Goal: Task Accomplishment & Management: Use online tool/utility

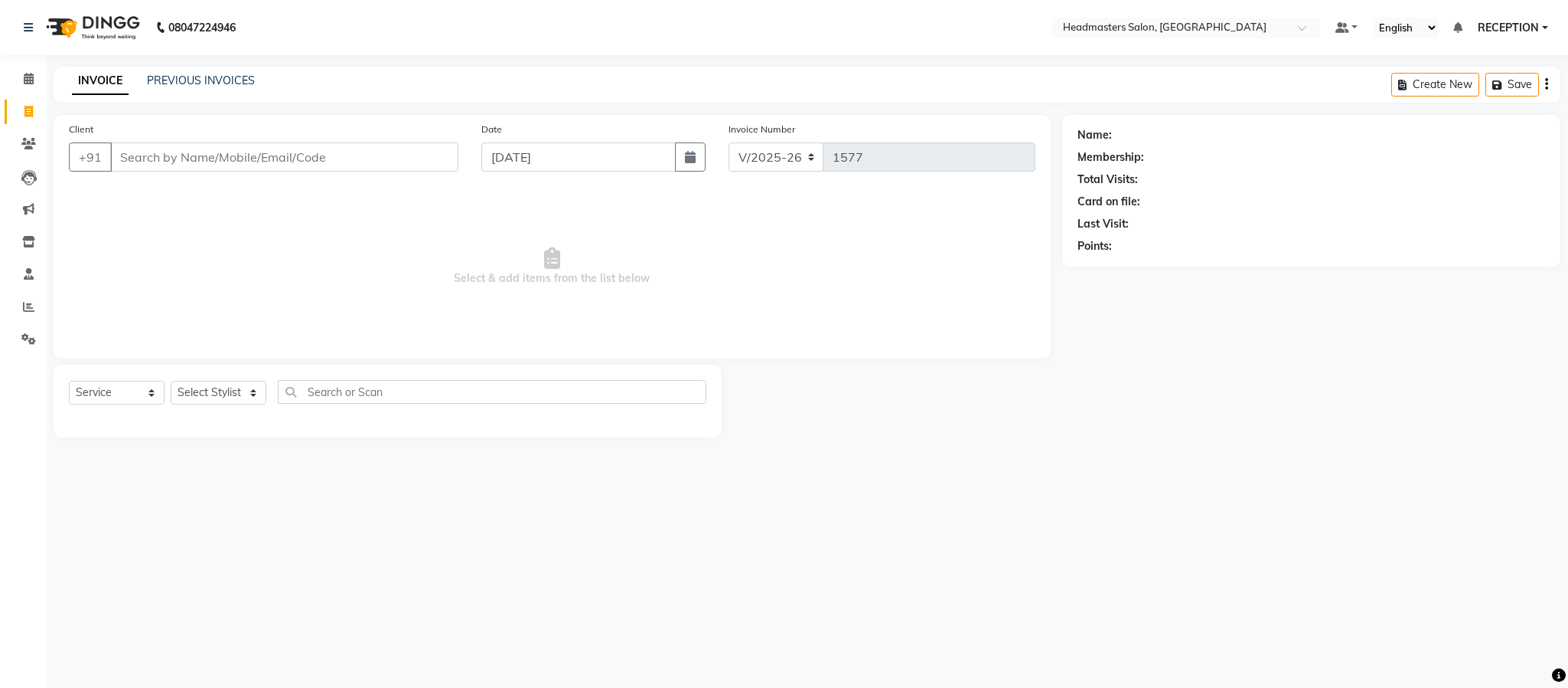
select select "3454"
select select "service"
drag, startPoint x: 0, startPoint y: 0, endPoint x: 226, endPoint y: 74, distance: 237.8
click at [226, 74] on link "PREVIOUS INVOICES" at bounding box center [201, 80] width 108 height 14
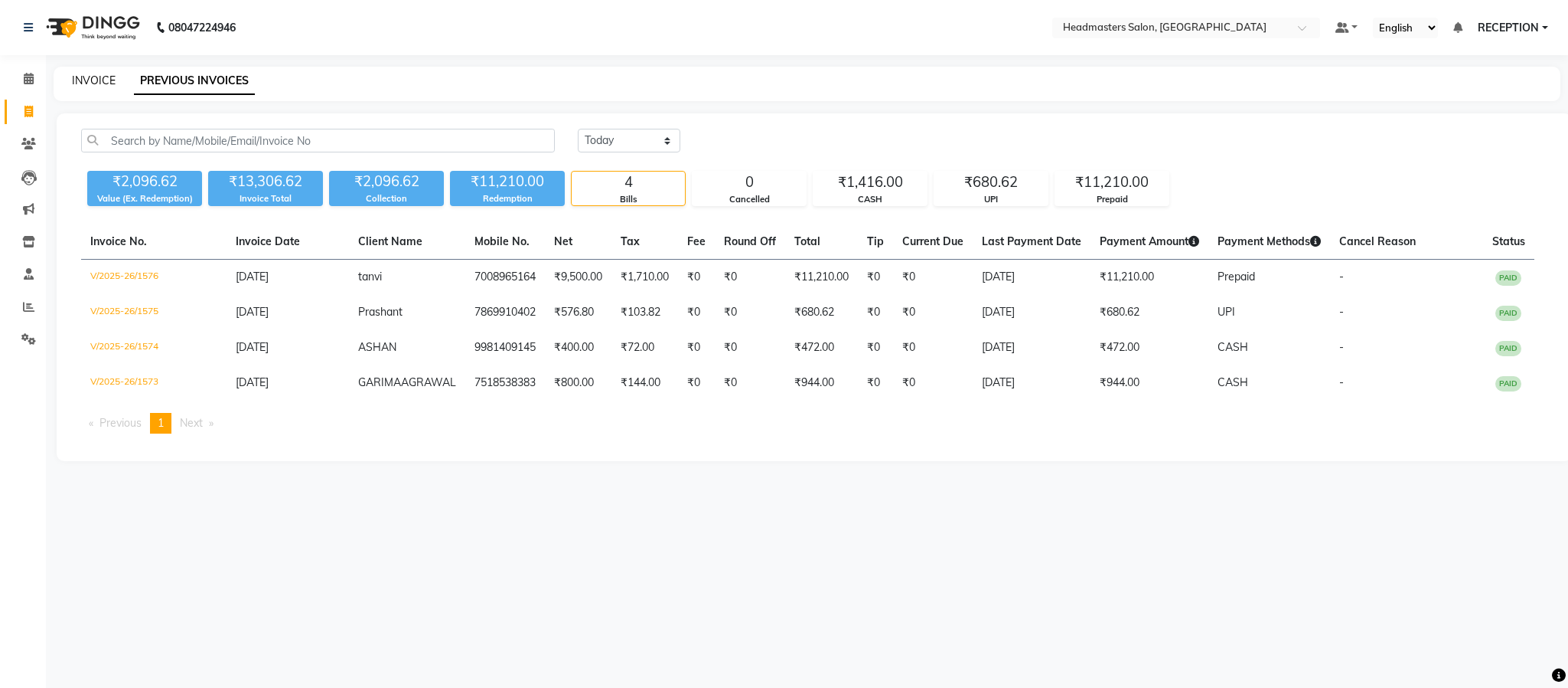
click at [90, 78] on link "INVOICE" at bounding box center [94, 80] width 43 height 14
select select "3454"
select select "service"
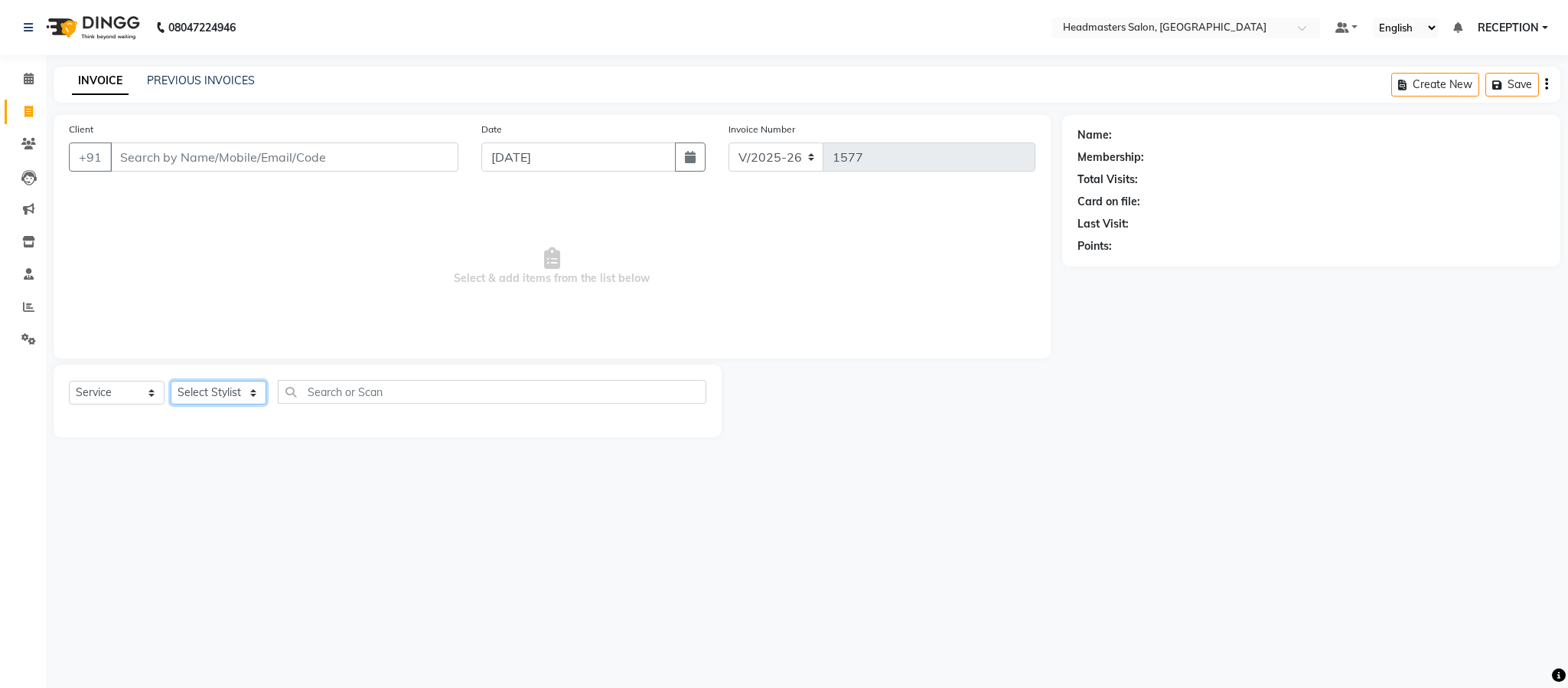
click at [231, 392] on select "Select Stylist AKASH [PERSON_NAME] NEHA NEHA SAHU NISHA MANAGER RAHUL RECEPTION…" at bounding box center [219, 392] width 96 height 24
select select "81181"
click at [170, 381] on select "Select Stylist AKASH [PERSON_NAME] NEHA NEHA SAHU NISHA MANAGER RAHUL RECEPTION…" at bounding box center [219, 392] width 96 height 24
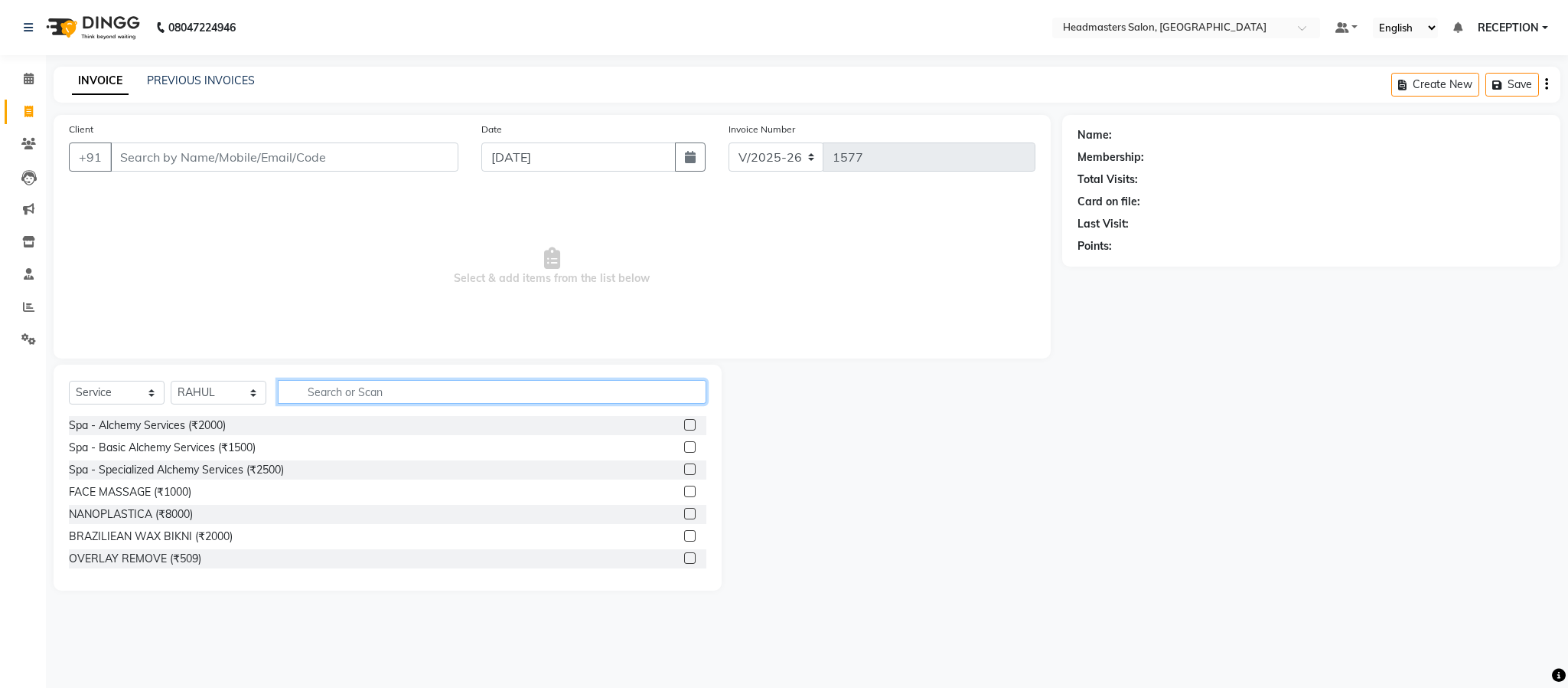
click at [423, 393] on input "text" at bounding box center [491, 392] width 428 height 24
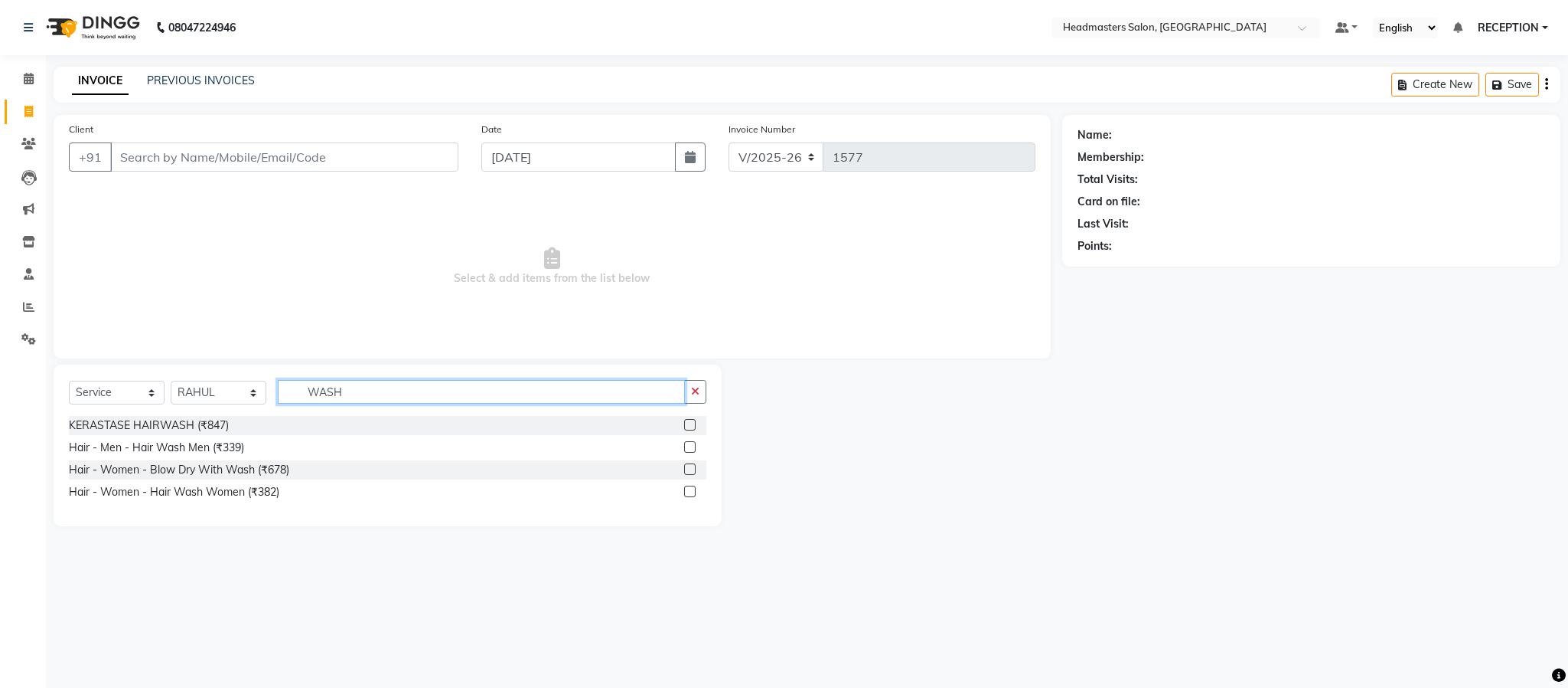
click at [423, 393] on input "WASH" at bounding box center [481, 392] width 407 height 24
type input "WASH"
click at [184, 487] on div "Hair - Women - Hair Wash Women (₹382)" at bounding box center [174, 492] width 211 height 16
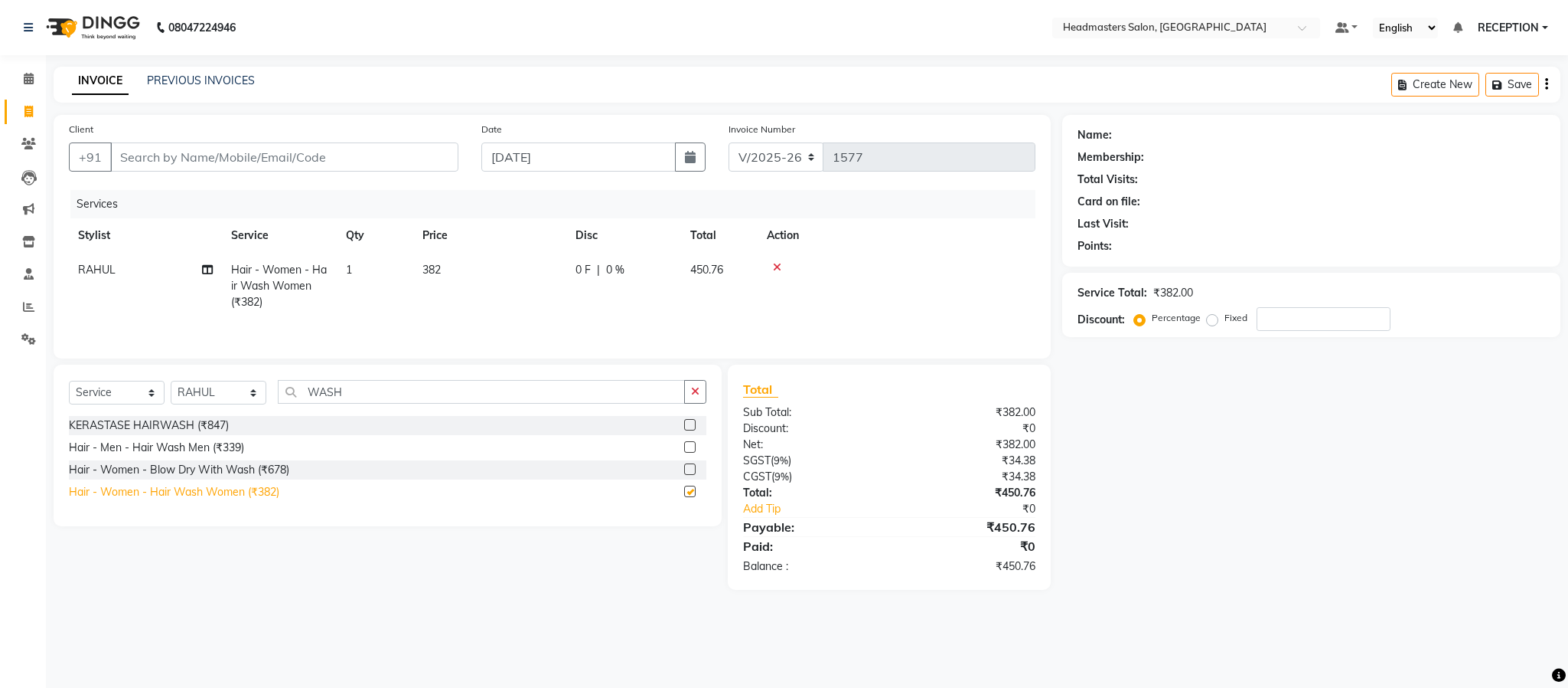
checkbox input "false"
click at [248, 159] on input "Client" at bounding box center [284, 157] width 348 height 29
click at [148, 163] on input "Client" at bounding box center [284, 157] width 348 height 29
type input "8"
type input "0"
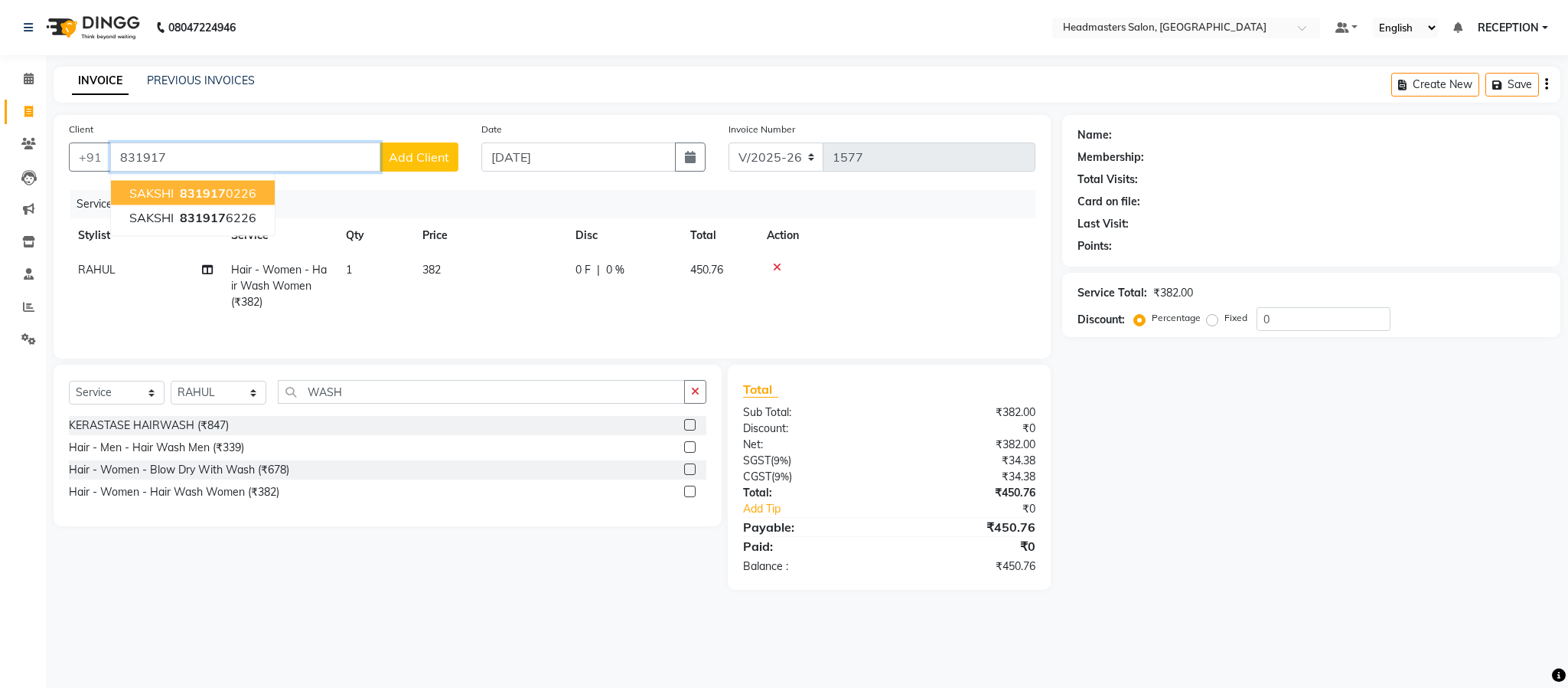
click at [154, 191] on span "SAKSHI" at bounding box center [151, 192] width 44 height 15
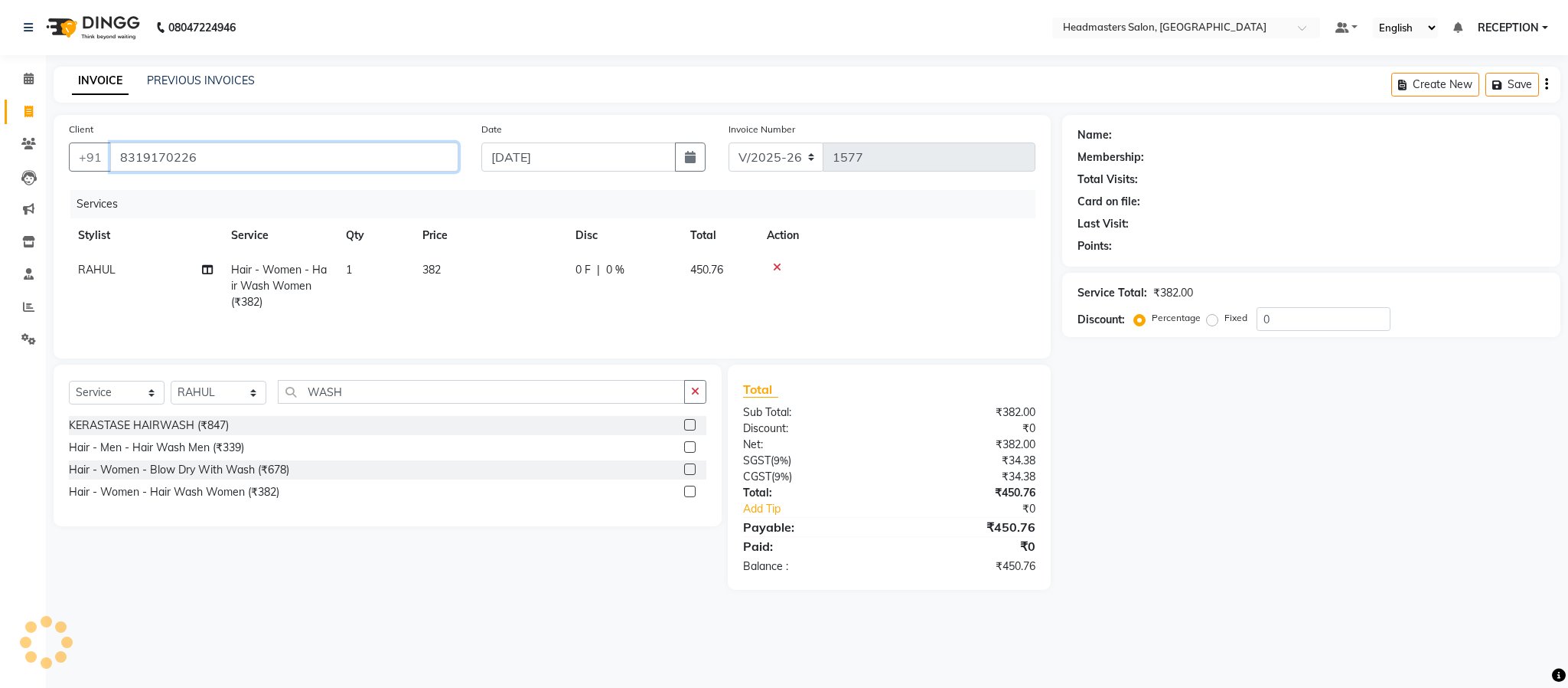
type input "8319170226"
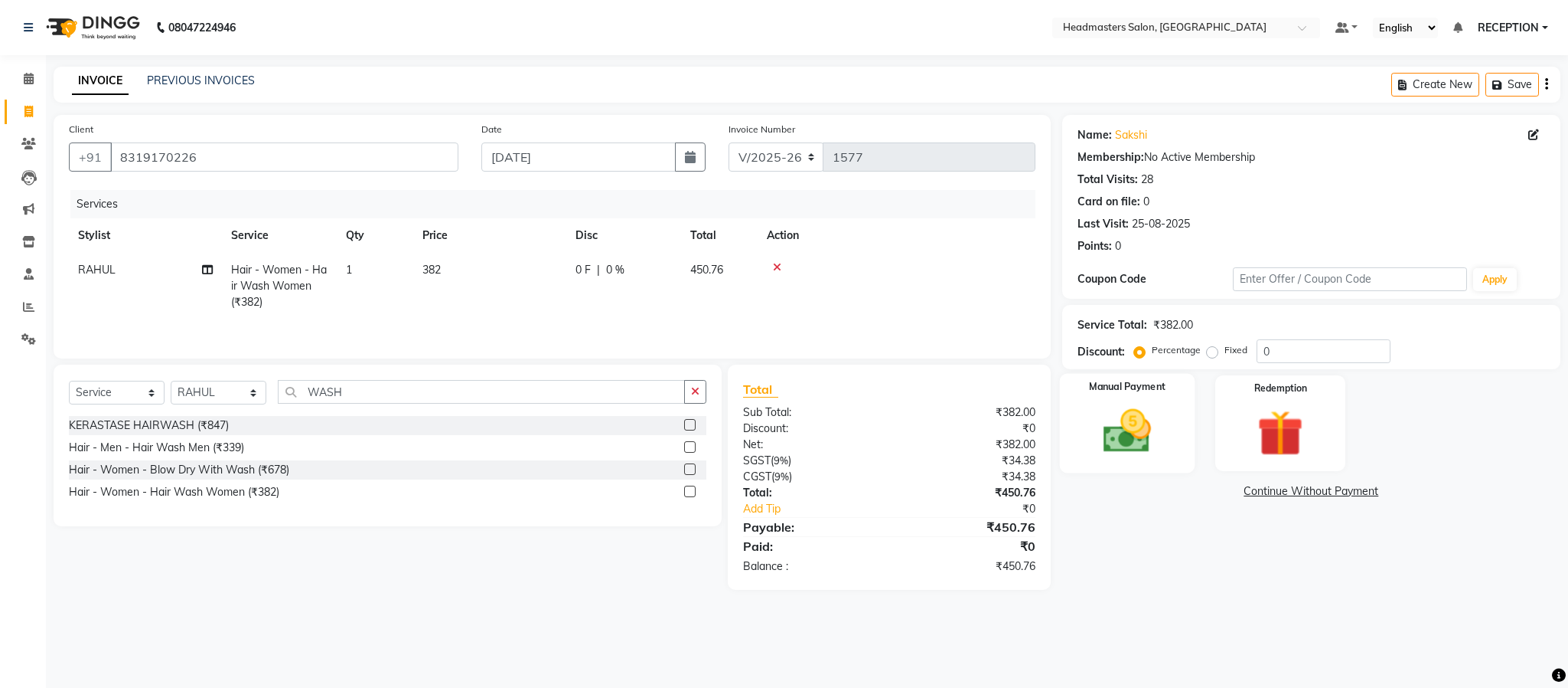
click at [1114, 440] on img at bounding box center [1127, 431] width 78 height 55
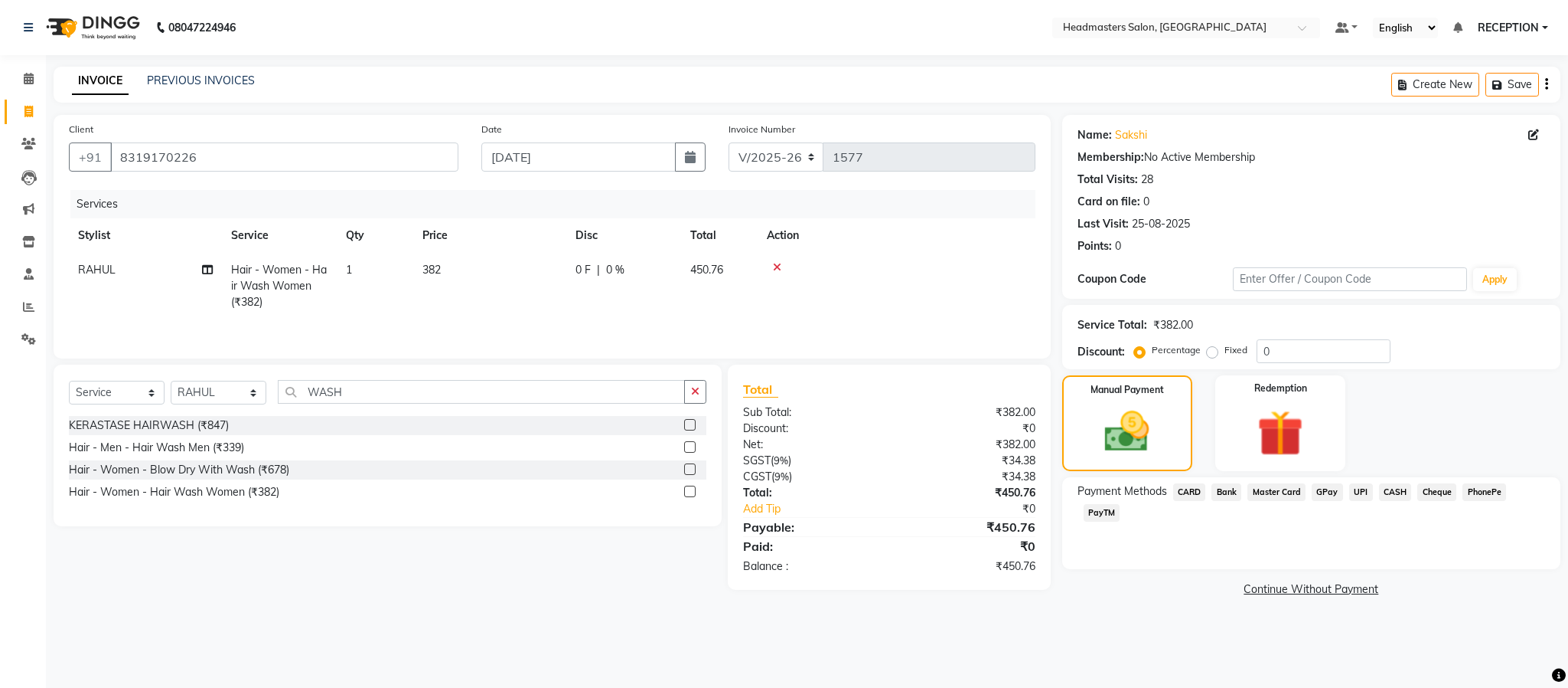
click at [1390, 490] on span "CASH" at bounding box center [1395, 492] width 33 height 18
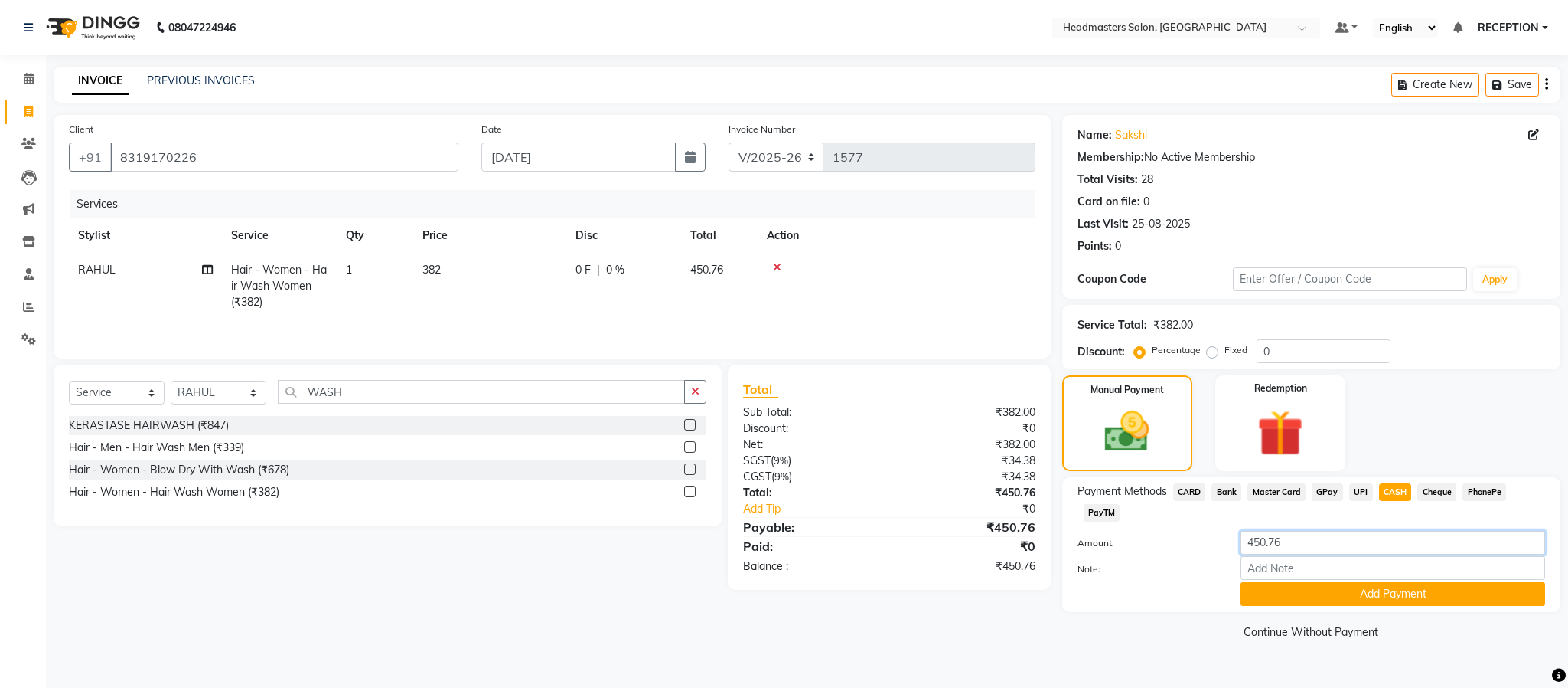
drag, startPoint x: 1293, startPoint y: 525, endPoint x: 1293, endPoint y: 548, distance: 23.0
click at [1293, 548] on div "Payment Methods CARD Bank Master Card GPay UPI CASH Cheque PhonePe PayTM Amount…" at bounding box center [1311, 544] width 467 height 123
click at [1293, 548] on input "450.76" at bounding box center [1393, 543] width 304 height 24
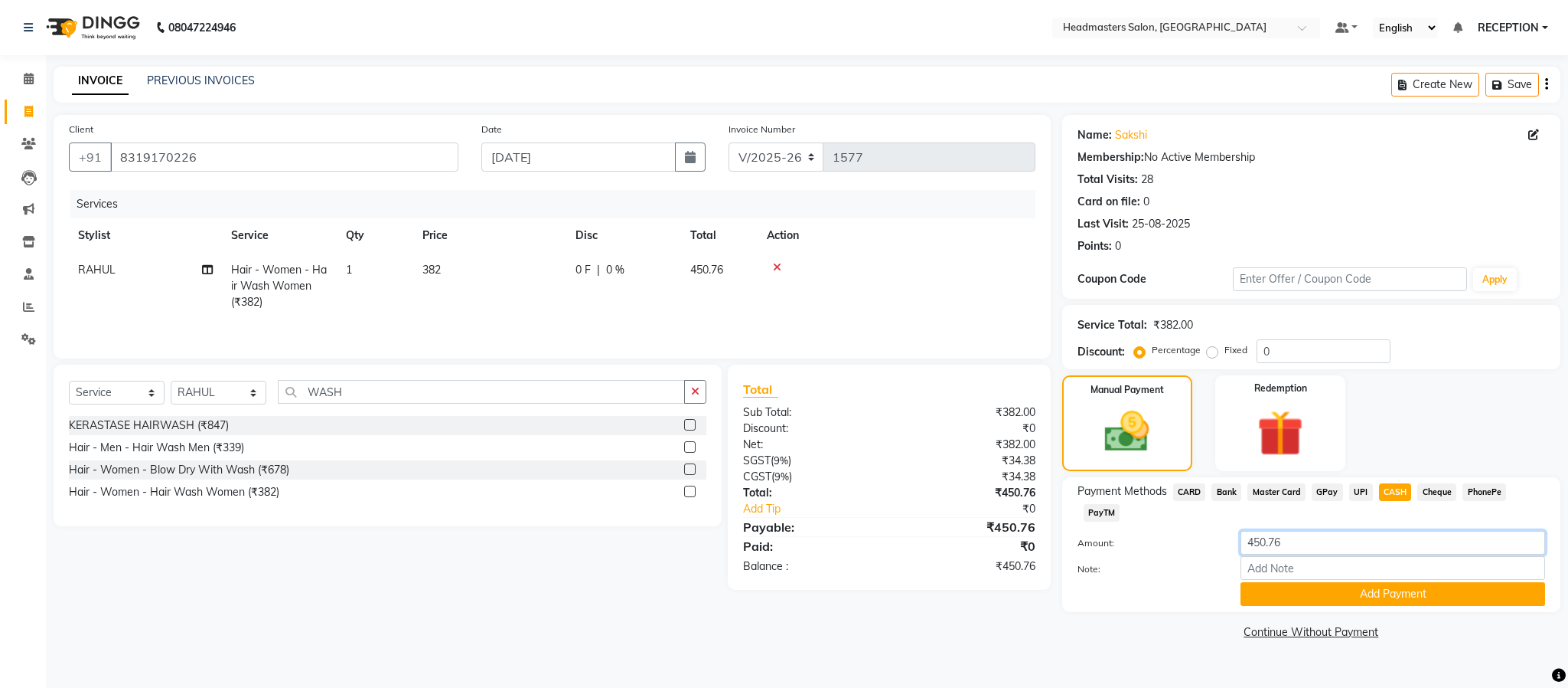
click at [1293, 548] on input "450.76" at bounding box center [1393, 543] width 304 height 24
type input "200"
click at [1330, 596] on button "Add Payment" at bounding box center [1393, 594] width 304 height 24
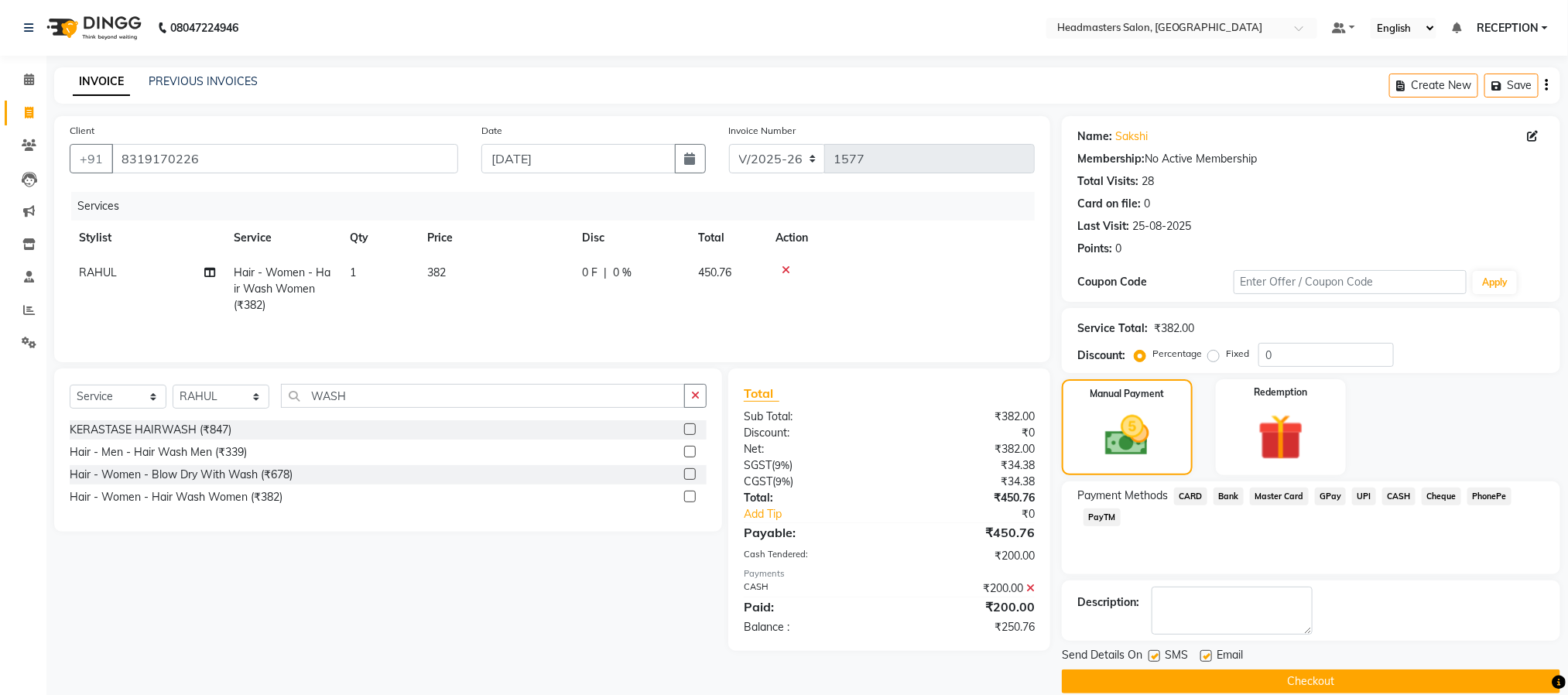
click at [1361, 497] on span "UPI" at bounding box center [1364, 496] width 24 height 18
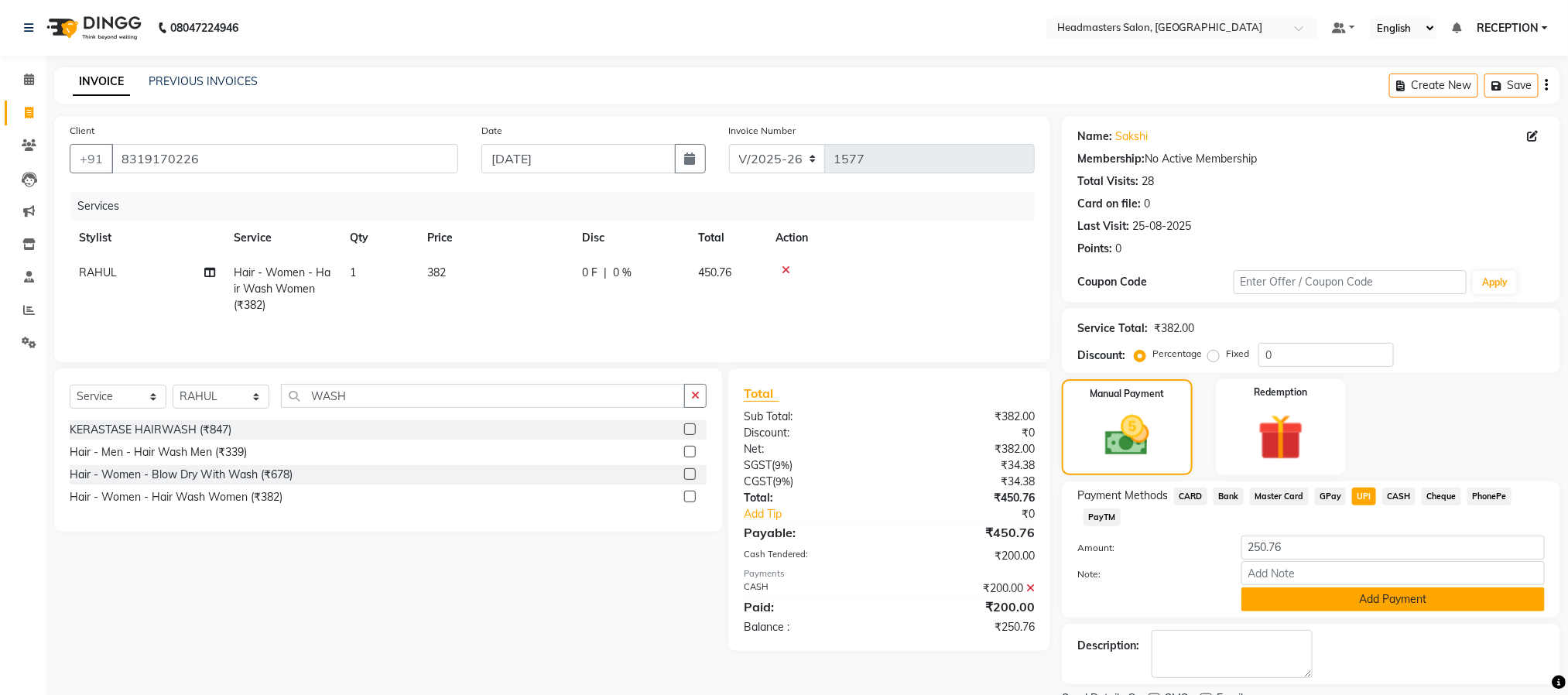
click at [1367, 596] on button "Add Payment" at bounding box center [1392, 600] width 304 height 24
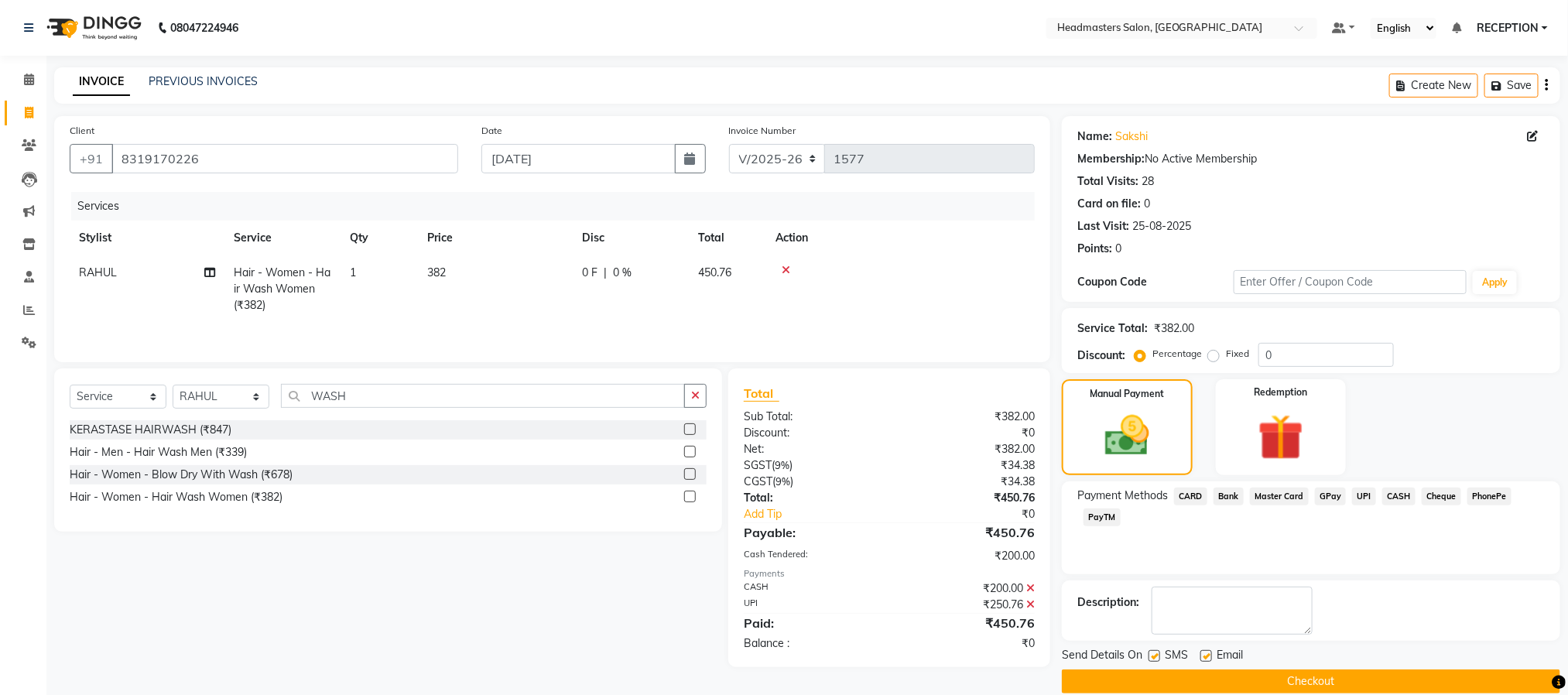
click at [1347, 684] on button "Checkout" at bounding box center [1311, 681] width 499 height 24
